Goal: Find specific page/section: Find specific page/section

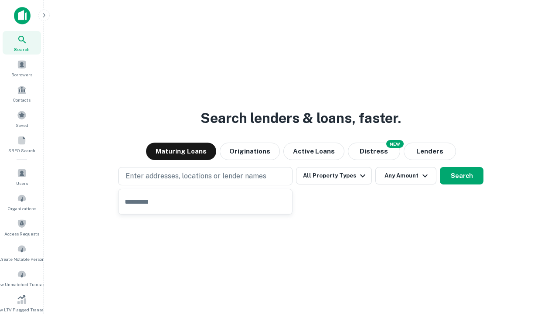
type input "**********"
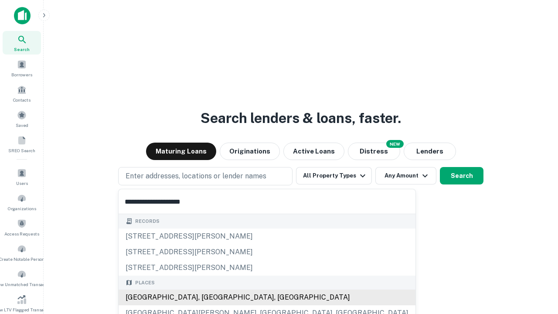
click at [208, 297] on div "[GEOGRAPHIC_DATA], [GEOGRAPHIC_DATA], [GEOGRAPHIC_DATA]" at bounding box center [267, 297] width 297 height 16
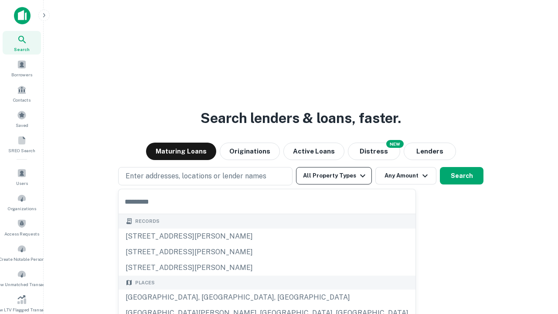
click at [334, 176] on button "All Property Types" at bounding box center [334, 175] width 76 height 17
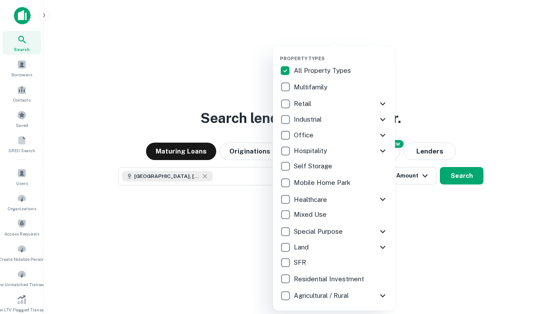
click at [341, 53] on button "button" at bounding box center [341, 53] width 122 height 0
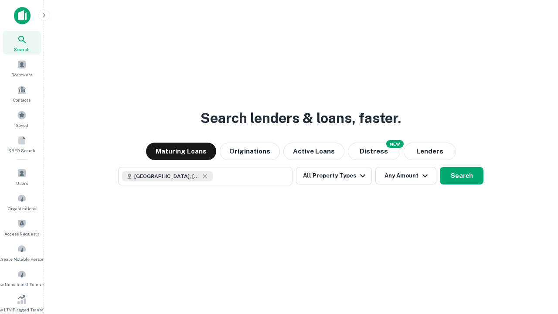
scroll to position [14, 0]
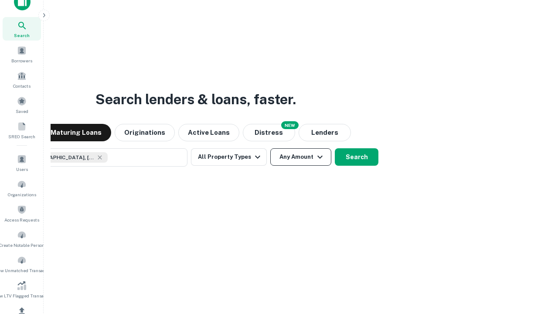
click at [270, 148] on button "Any Amount" at bounding box center [300, 156] width 61 height 17
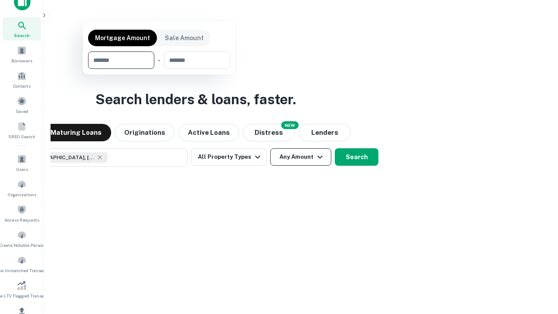
scroll to position [63, 247]
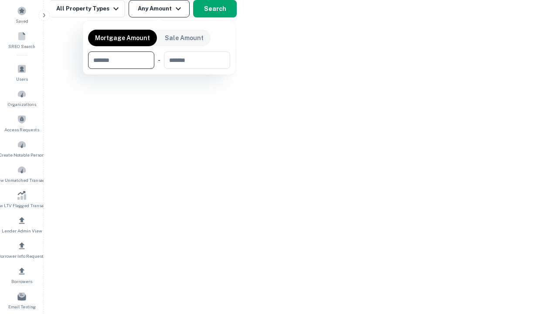
type input "*******"
click at [159, 69] on button "button" at bounding box center [159, 69] width 142 height 0
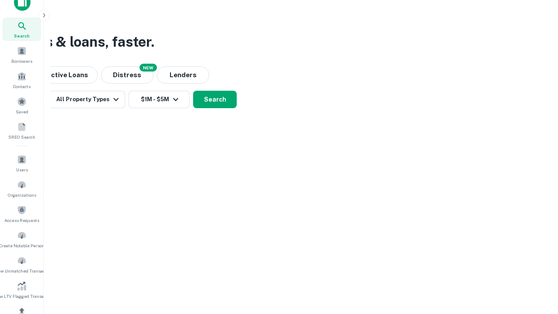
scroll to position [5, 161]
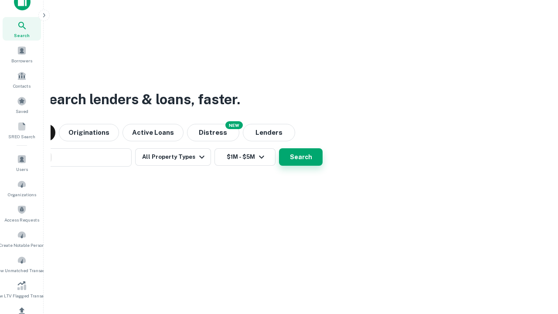
click at [279, 148] on button "Search" at bounding box center [301, 156] width 44 height 17
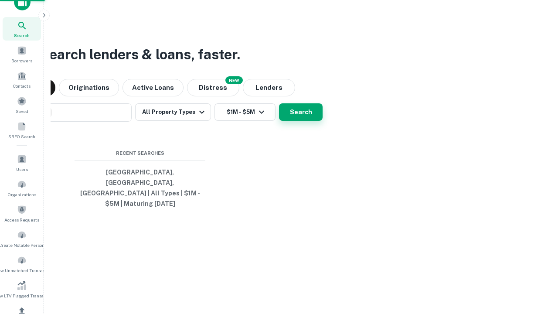
scroll to position [104, 0]
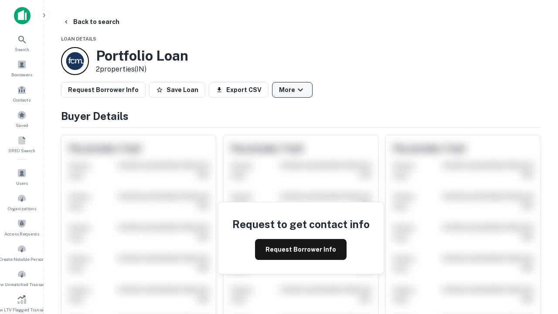
click at [292, 90] on button "More" at bounding box center [292, 90] width 41 height 16
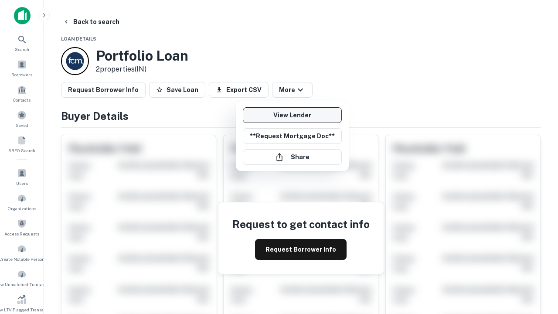
click at [292, 115] on link "View Lender" at bounding box center [292, 115] width 99 height 16
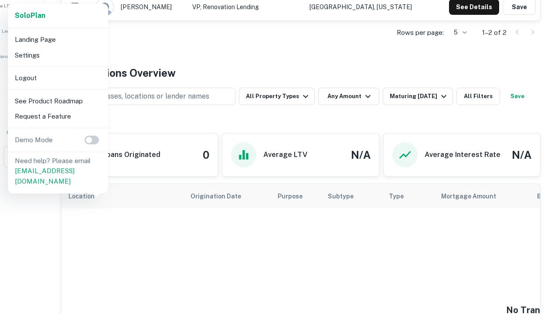
click at [58, 78] on li "Logout" at bounding box center [57, 78] width 93 height 16
